Goal: Information Seeking & Learning: Learn about a topic

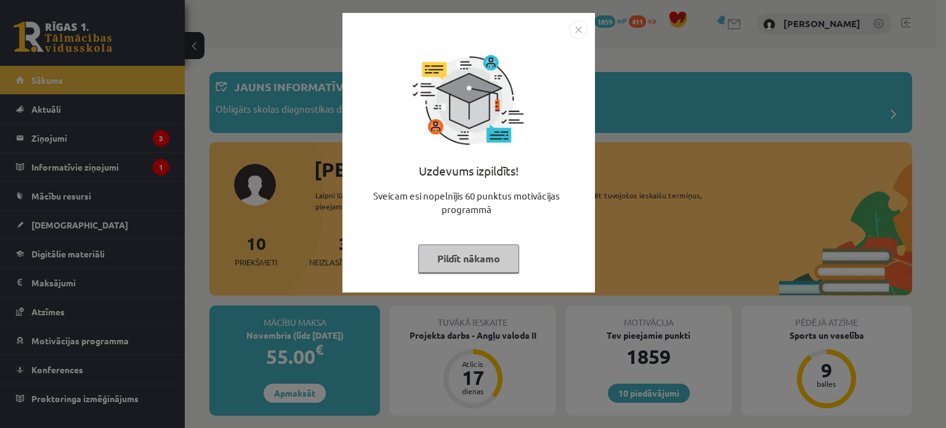
click at [457, 259] on button "Pildīt nākamo" at bounding box center [468, 259] width 101 height 28
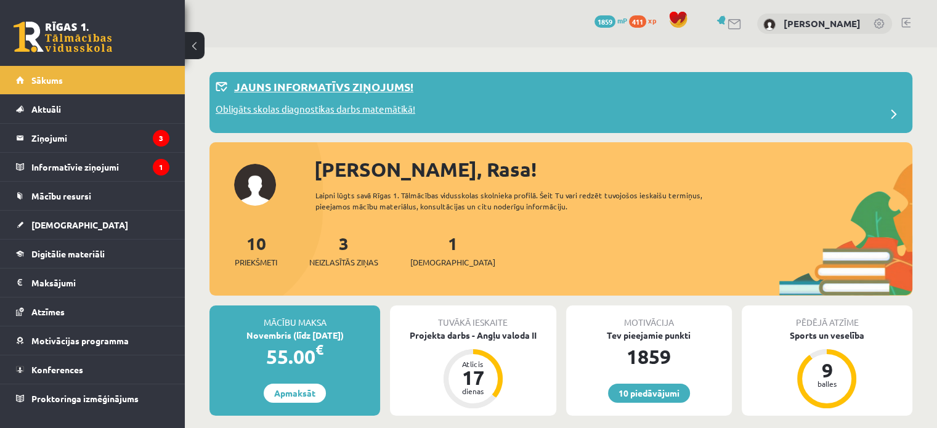
click at [298, 86] on p "Jauns informatīvs ziņojums!" at bounding box center [323, 86] width 179 height 17
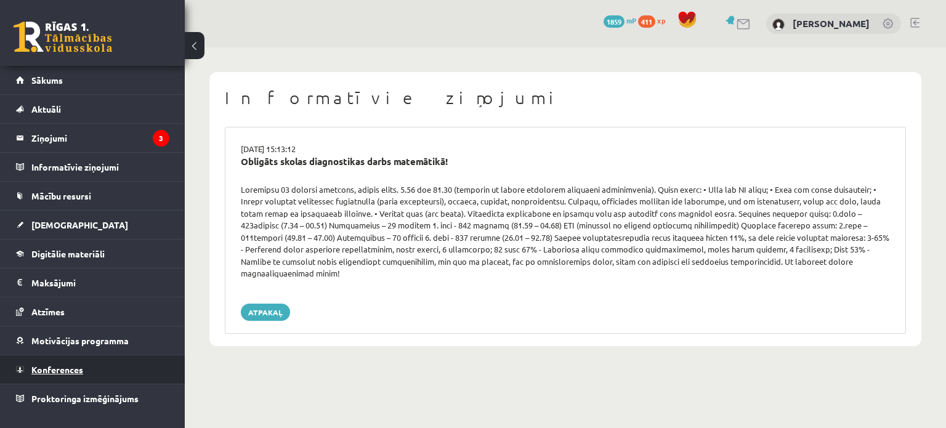
click at [163, 362] on link "Konferences" at bounding box center [92, 369] width 153 height 28
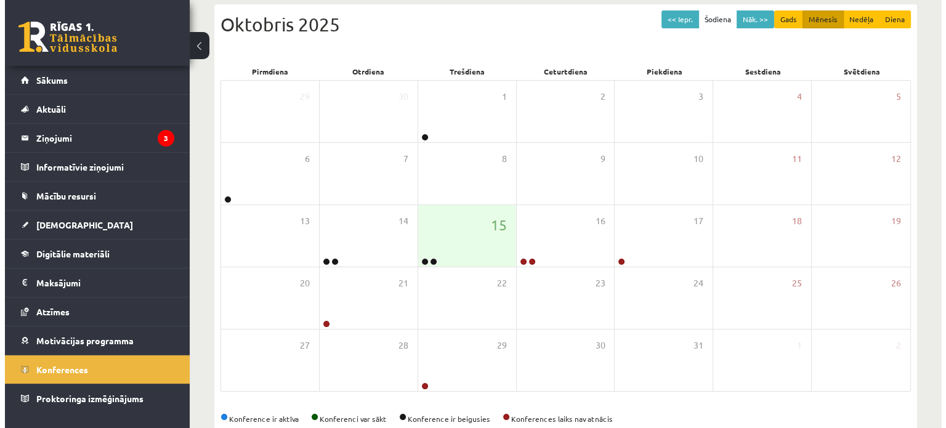
scroll to position [160, 0]
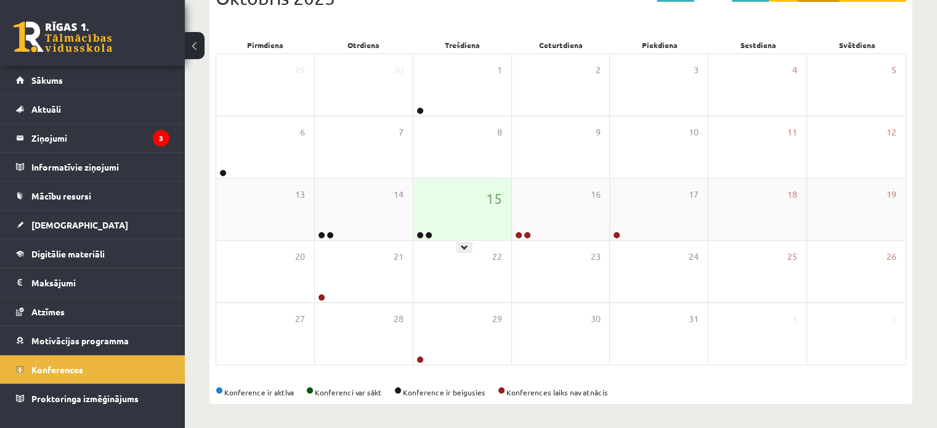
click at [463, 222] on div "15" at bounding box center [462, 210] width 98 height 62
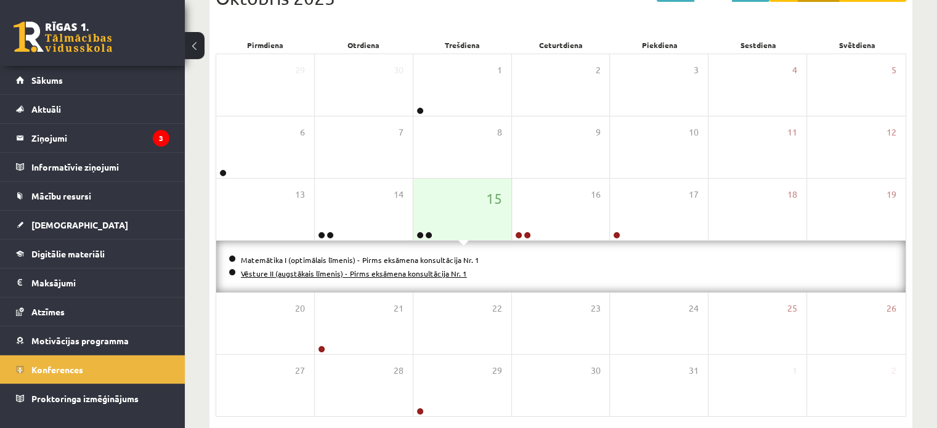
click at [369, 270] on link "Vēsture II (augstākais līmenis) - Pirms eksāmena konsultācija Nr. 1" at bounding box center [354, 274] width 226 height 10
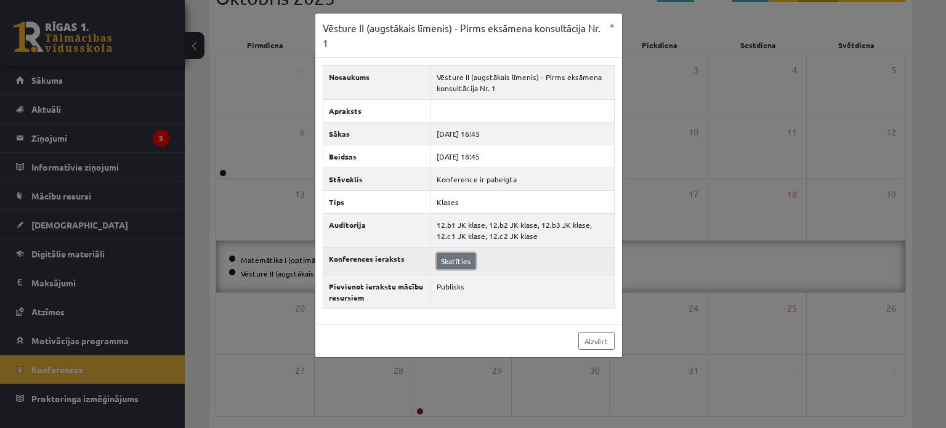
click at [458, 263] on link "Skatīties" at bounding box center [456, 261] width 39 height 16
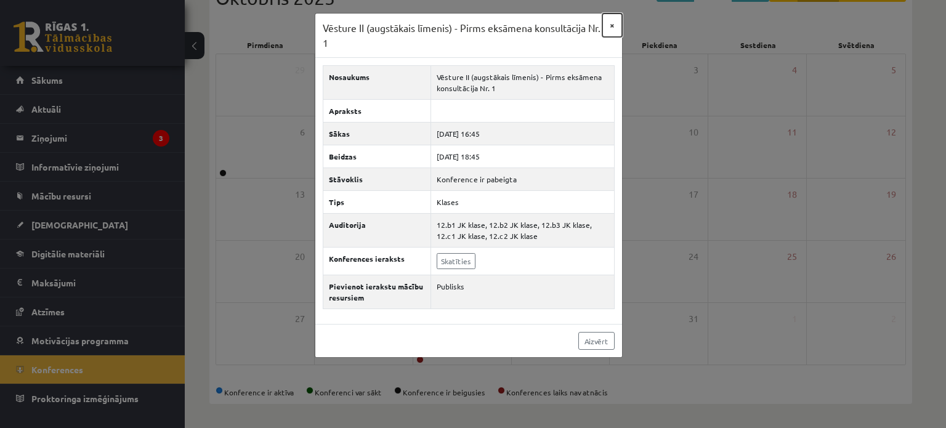
click at [615, 22] on button "×" at bounding box center [613, 25] width 20 height 23
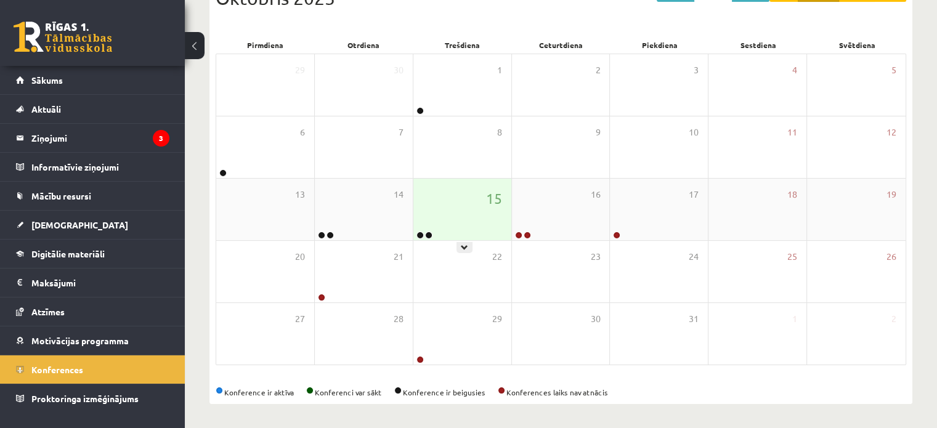
click at [439, 222] on div "15" at bounding box center [462, 210] width 98 height 62
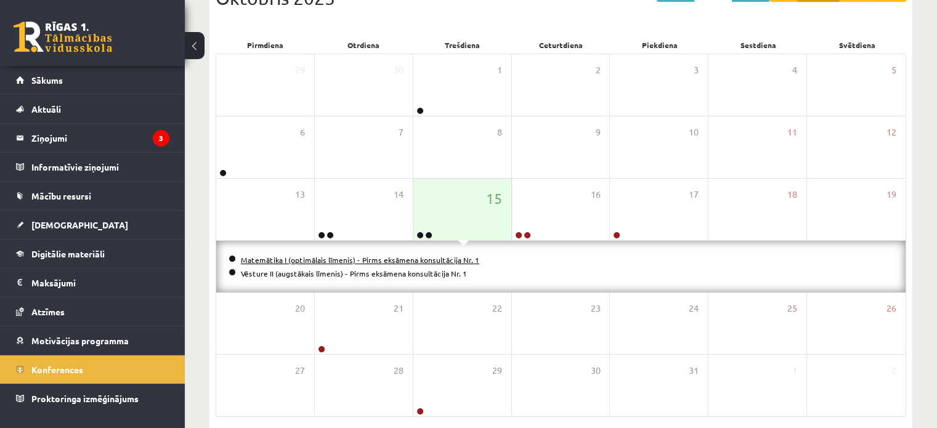
click at [384, 256] on link "Matemātika I (optimālais līmenis) - Pirms eksāmena konsultācija Nr. 1" at bounding box center [360, 260] width 238 height 10
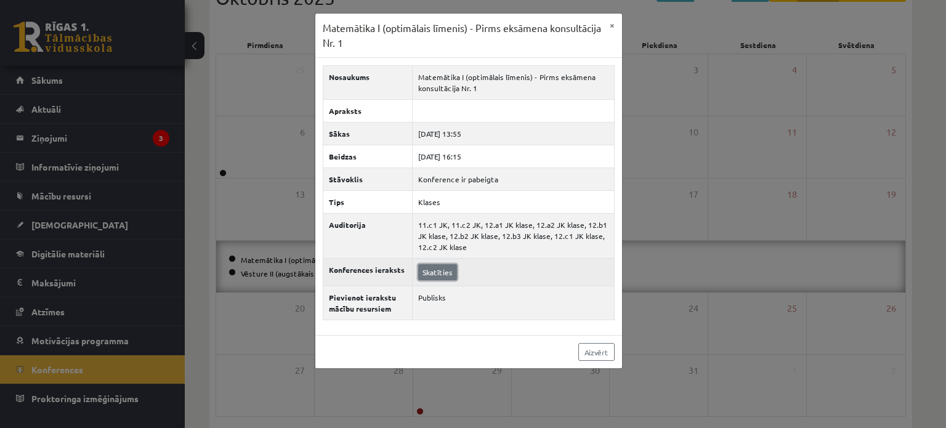
click at [429, 269] on link "Skatīties" at bounding box center [437, 272] width 39 height 16
